Goal: Information Seeking & Learning: Learn about a topic

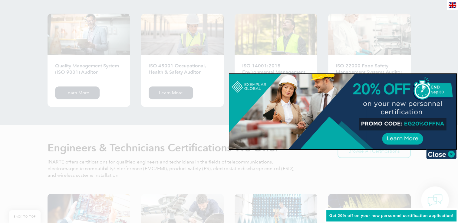
scroll to position [727, 0]
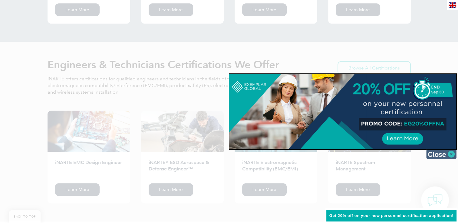
click at [452, 154] on img at bounding box center [441, 154] width 30 height 9
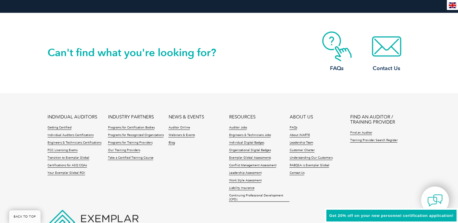
scroll to position [1393, 0]
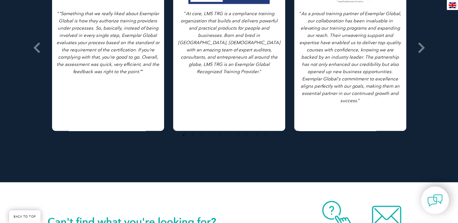
scroll to position [545, 0]
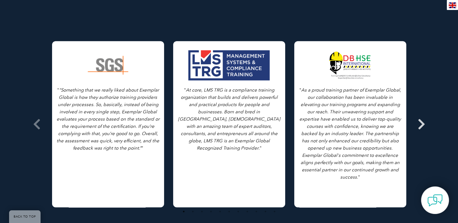
click at [419, 124] on icon at bounding box center [422, 124] width 8 height 0
click at [421, 124] on icon at bounding box center [422, 124] width 8 height 0
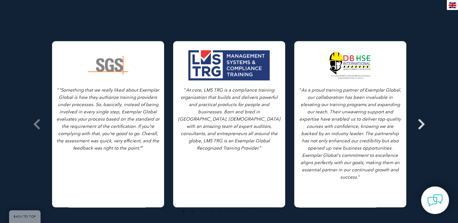
click at [421, 124] on icon at bounding box center [422, 124] width 8 height 0
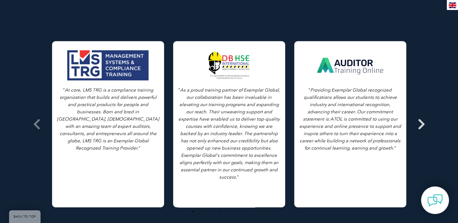
click at [426, 115] on span at bounding box center [421, 124] width 15 height 227
click at [423, 124] on icon at bounding box center [422, 124] width 8 height 0
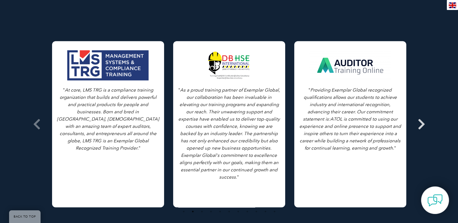
click at [423, 124] on icon at bounding box center [422, 124] width 8 height 0
drag, startPoint x: 423, startPoint y: 116, endPoint x: 421, endPoint y: 119, distance: 3.4
click at [421, 124] on icon at bounding box center [422, 124] width 8 height 0
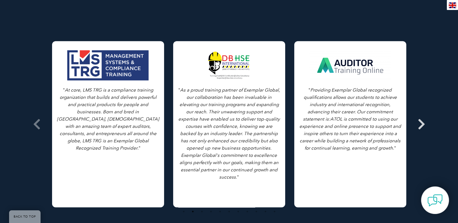
click at [421, 124] on icon at bounding box center [422, 124] width 8 height 0
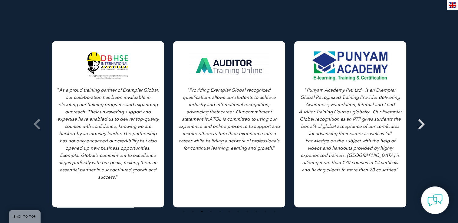
click at [421, 124] on icon at bounding box center [422, 124] width 8 height 0
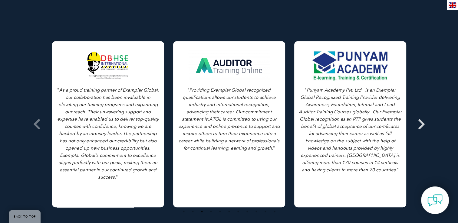
click at [421, 124] on icon at bounding box center [422, 124] width 8 height 0
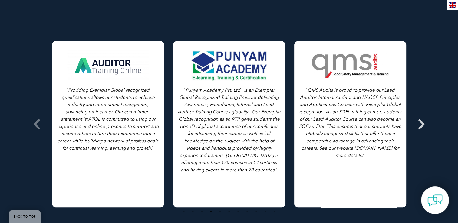
click at [421, 124] on icon at bounding box center [422, 124] width 8 height 0
click at [424, 124] on icon at bounding box center [422, 124] width 8 height 0
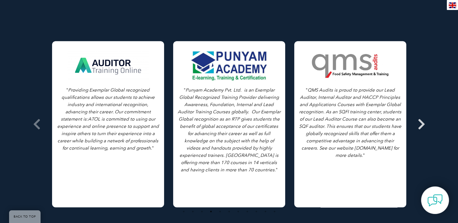
click at [424, 124] on icon at bounding box center [422, 124] width 8 height 0
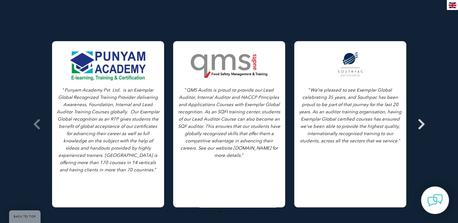
click at [423, 124] on icon at bounding box center [422, 124] width 8 height 0
click at [420, 124] on icon at bounding box center [422, 124] width 8 height 0
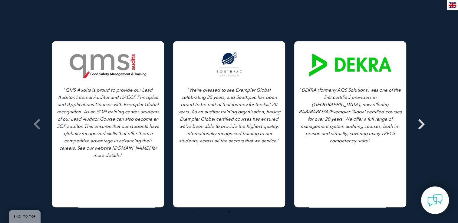
click at [420, 124] on icon at bounding box center [422, 124] width 8 height 0
click at [421, 124] on icon at bounding box center [422, 124] width 8 height 0
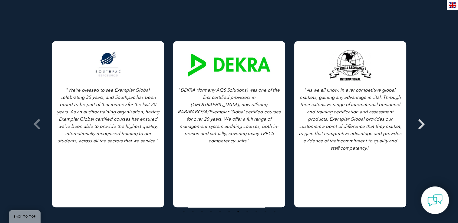
click at [421, 124] on icon at bounding box center [422, 124] width 8 height 0
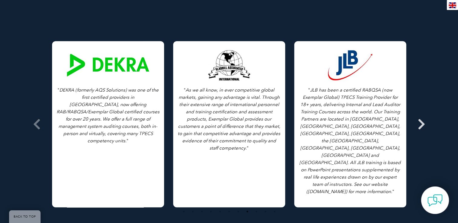
click at [421, 124] on icon at bounding box center [422, 124] width 8 height 0
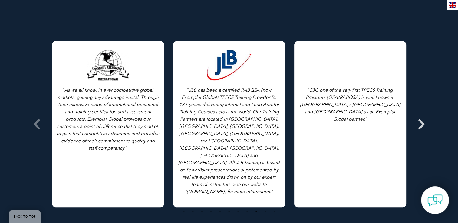
click at [421, 124] on icon at bounding box center [422, 124] width 8 height 0
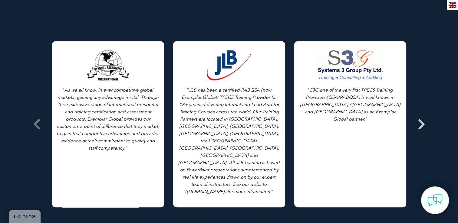
click at [421, 124] on icon at bounding box center [422, 124] width 8 height 0
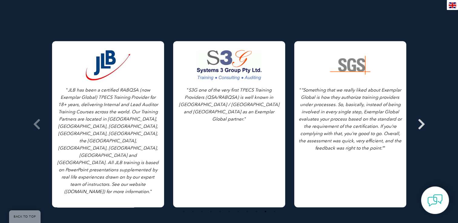
click at [421, 124] on icon at bounding box center [422, 124] width 8 height 0
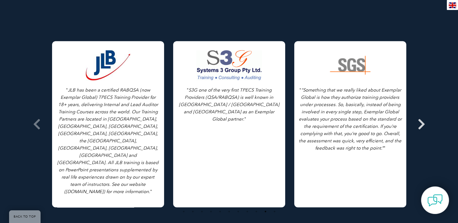
click at [421, 124] on icon at bounding box center [422, 124] width 8 height 0
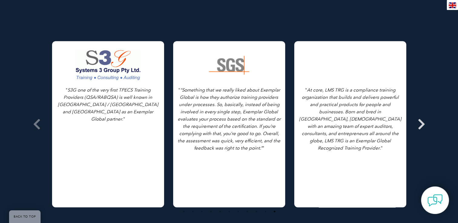
click at [421, 124] on icon at bounding box center [422, 124] width 8 height 0
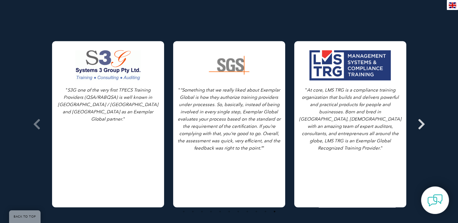
click at [421, 124] on icon at bounding box center [422, 124] width 8 height 0
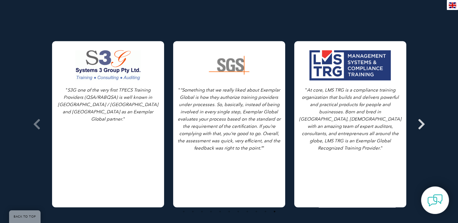
click at [421, 124] on icon at bounding box center [422, 124] width 8 height 0
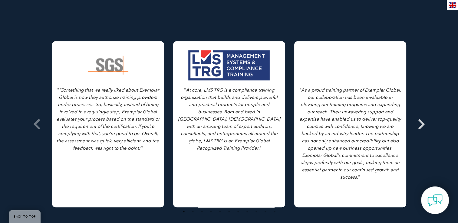
click at [421, 124] on icon at bounding box center [422, 124] width 8 height 0
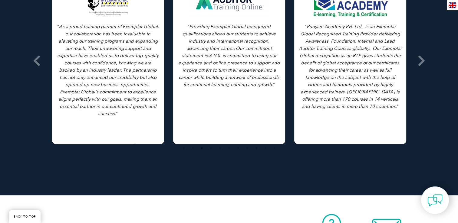
scroll to position [787, 0]
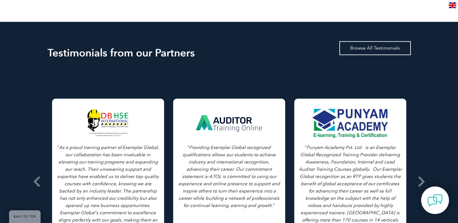
click at [381, 41] on link "Browse All Testimonials" at bounding box center [374, 48] width 71 height 14
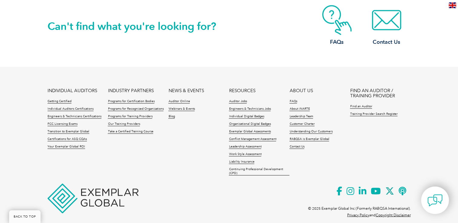
scroll to position [1271, 0]
click at [384, 112] on link "Training Provider Search Register" at bounding box center [374, 114] width 48 height 4
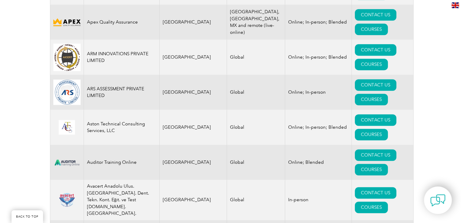
scroll to position [848, 0]
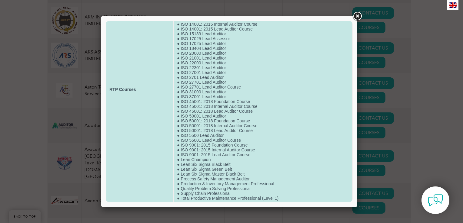
scroll to position [81, 0]
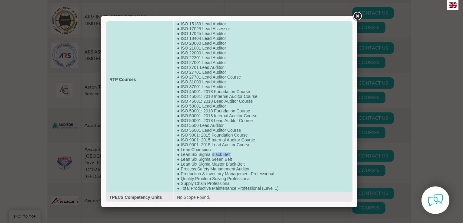
drag, startPoint x: 210, startPoint y: 153, endPoint x: 230, endPoint y: 153, distance: 20.0
click at [230, 153] on td "● ISO 14064-1:2018 - Lead Verifier / Lead Validator ● 02 Days Transition Traini…" at bounding box center [263, 79] width 178 height 226
drag, startPoint x: 230, startPoint y: 153, endPoint x: 219, endPoint y: 157, distance: 11.9
click at [219, 157] on td "● ISO 14064-1:2018 - Lead Verifier / Lead Validator ● 02 Days Transition Traini…" at bounding box center [263, 79] width 178 height 226
drag, startPoint x: 219, startPoint y: 157, endPoint x: 233, endPoint y: 163, distance: 15.1
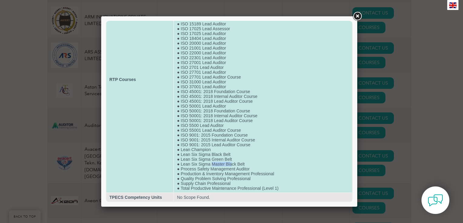
click at [233, 163] on td "● ISO 14064-1:2018 - Lead Verifier / Lead Validator ● 02 Days Transition Traini…" at bounding box center [263, 79] width 178 height 226
drag, startPoint x: 180, startPoint y: 152, endPoint x: 204, endPoint y: 157, distance: 24.0
click at [204, 157] on td "● ISO 14064-1:2018 - Lead Verifier / Lead Validator ● 02 Days Transition Traini…" at bounding box center [263, 79] width 178 height 226
drag, startPoint x: 204, startPoint y: 157, endPoint x: 222, endPoint y: 174, distance: 25.1
click at [223, 174] on td "● ISO 14064-1:2018 - Lead Verifier / Lead Validator ● 02 Days Transition Traini…" at bounding box center [263, 79] width 178 height 226
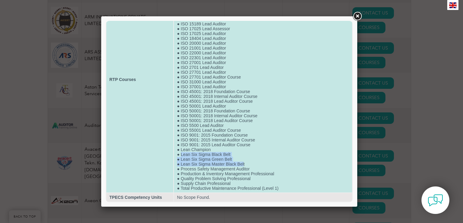
drag, startPoint x: 179, startPoint y: 153, endPoint x: 242, endPoint y: 163, distance: 64.1
click at [242, 163] on td "● ISO 14064-1:2018 - Lead Verifier / Lead Validator ● 02 Days Transition Traini…" at bounding box center [263, 79] width 178 height 226
click at [192, 153] on td "● ISO 14064-1:2018 - Lead Verifier / Lead Validator ● 02 Days Transition Traini…" at bounding box center [263, 79] width 178 height 226
drag, startPoint x: 180, startPoint y: 147, endPoint x: 244, endPoint y: 163, distance: 66.2
click at [244, 163] on td "● ISO 14064-1:2018 - Lead Verifier / Lead Validator ● 02 Days Transition Traini…" at bounding box center [263, 79] width 178 height 226
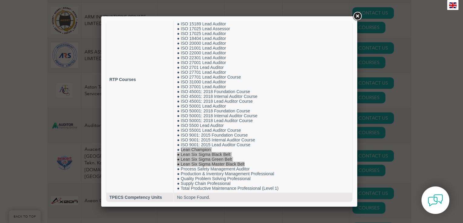
click at [359, 18] on link at bounding box center [356, 16] width 11 height 11
